Goal: Navigation & Orientation: Understand site structure

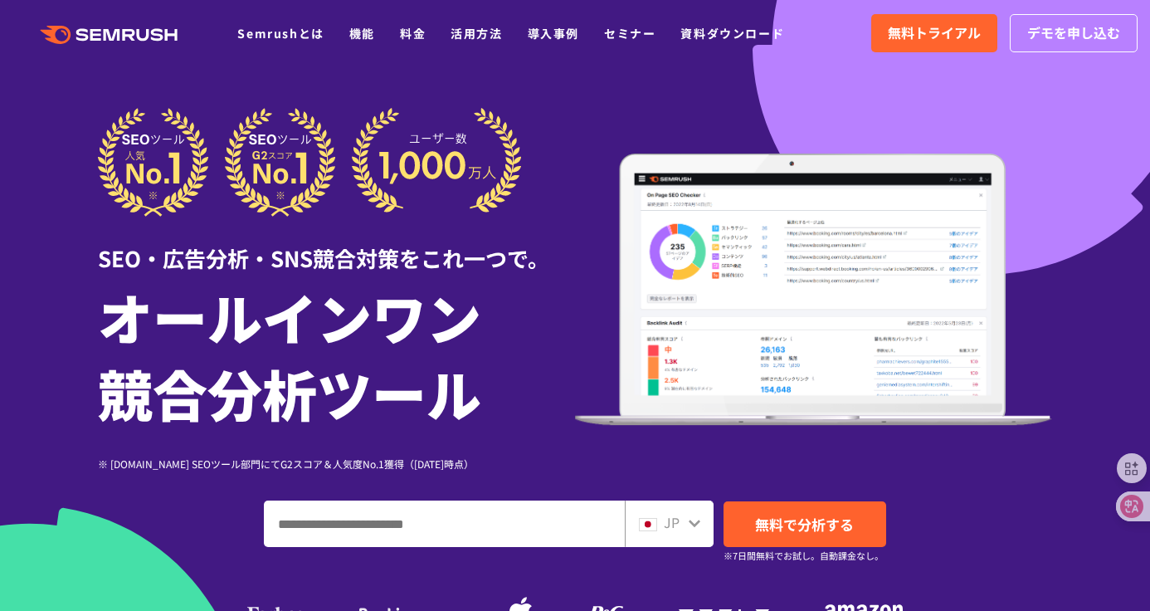
click at [692, 524] on icon at bounding box center [695, 522] width 12 height 7
click at [699, 522] on icon at bounding box center [695, 522] width 12 height 7
click at [680, 525] on div "JP" at bounding box center [665, 523] width 53 height 22
click at [685, 520] on div "JP" at bounding box center [665, 523] width 53 height 22
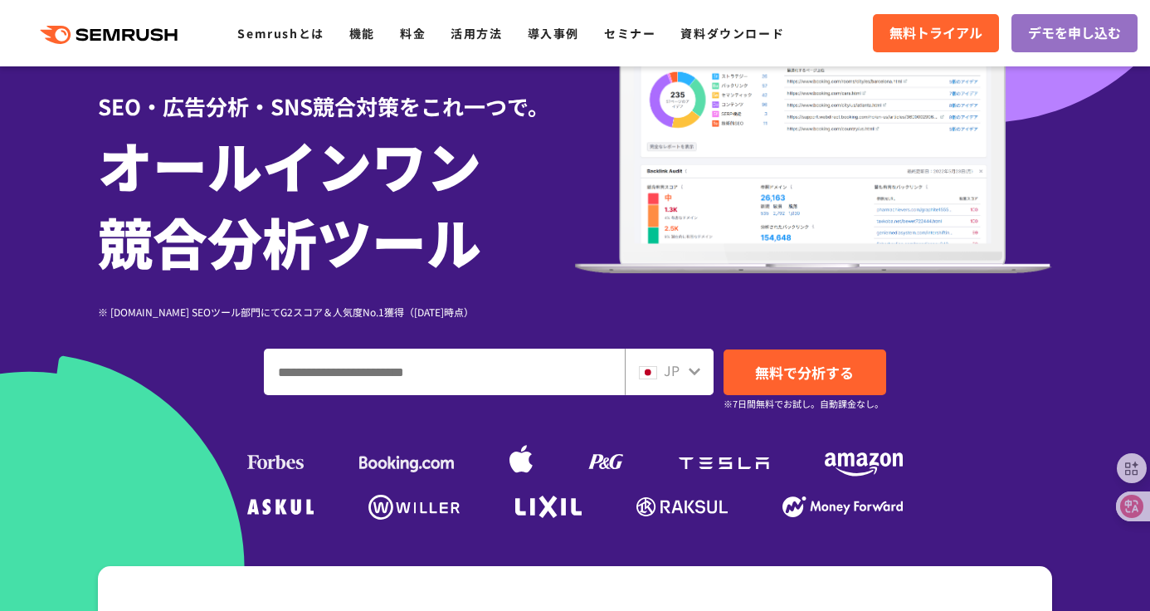
scroll to position [149, 0]
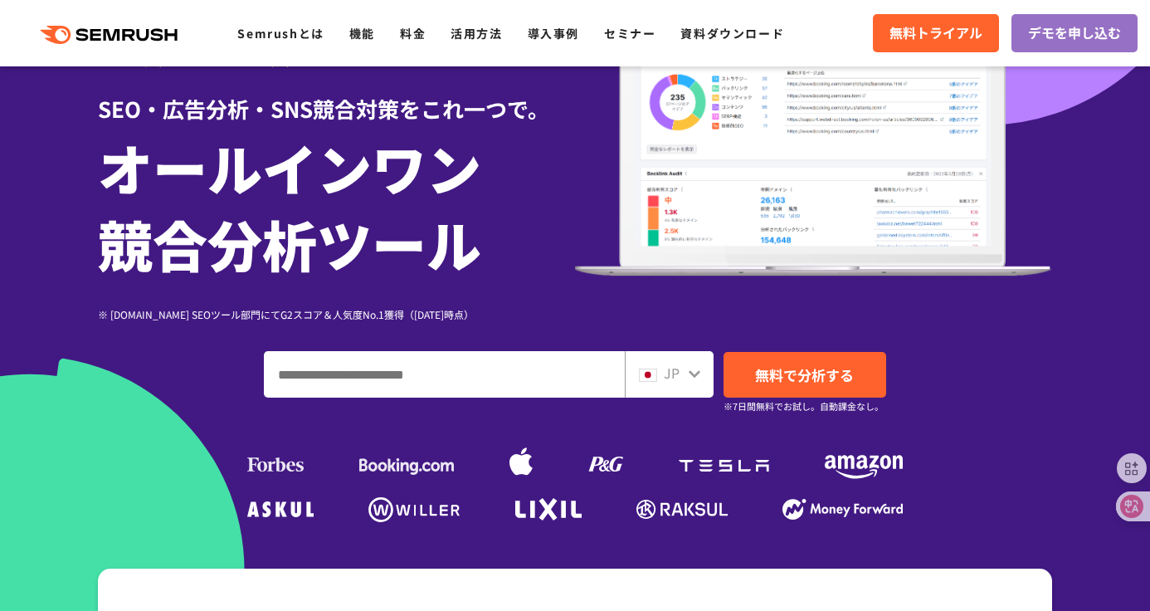
click at [690, 369] on icon at bounding box center [694, 373] width 13 height 13
click at [693, 373] on icon at bounding box center [695, 373] width 12 height 7
click at [695, 381] on div at bounding box center [694, 372] width 13 height 22
click at [694, 377] on icon at bounding box center [694, 373] width 13 height 13
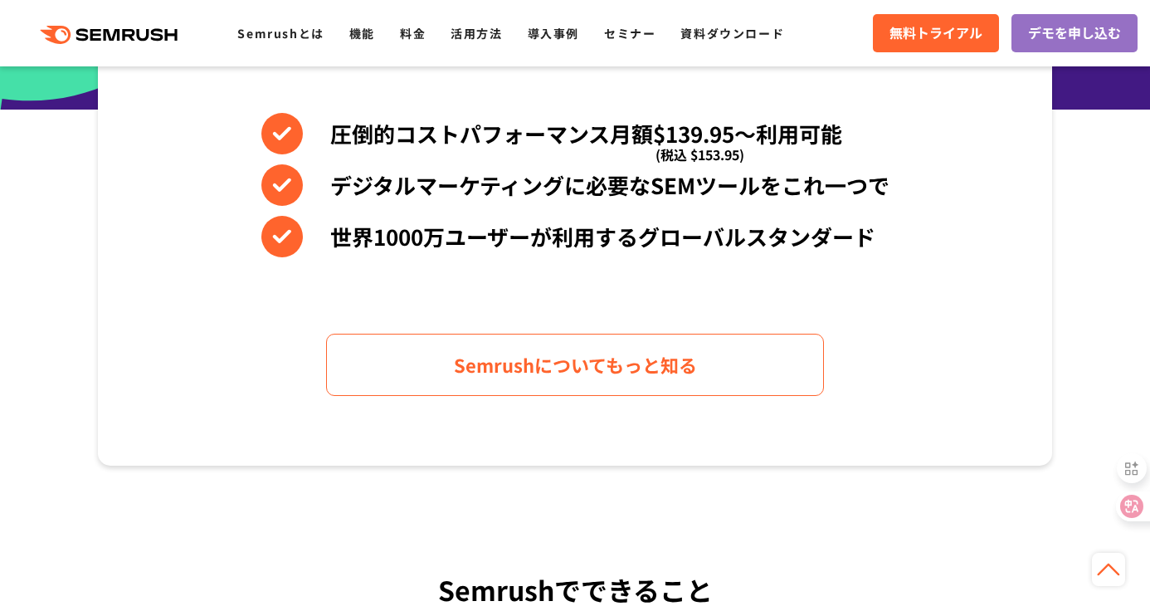
scroll to position [826, 0]
